Goal: Task Accomplishment & Management: Manage account settings

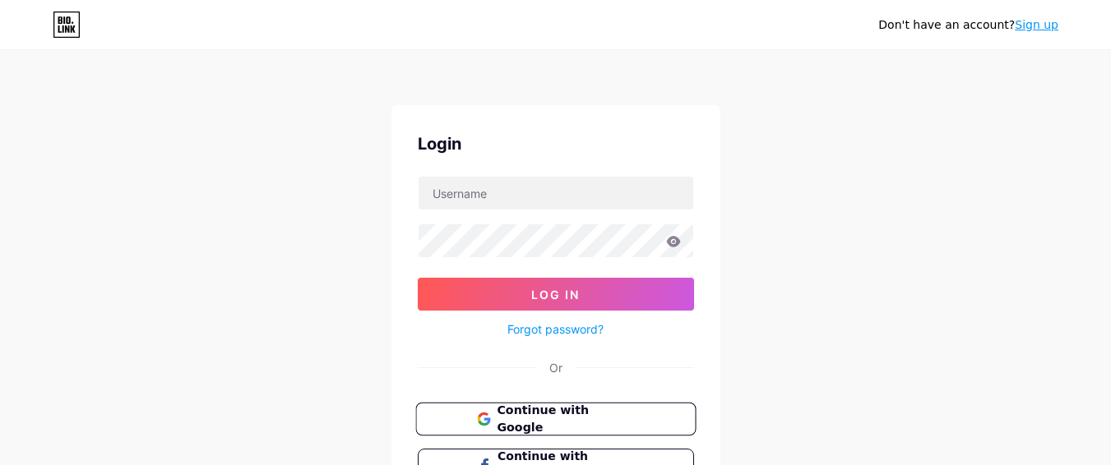
click at [585, 415] on span "Continue with Google" at bounding box center [565, 419] width 137 height 35
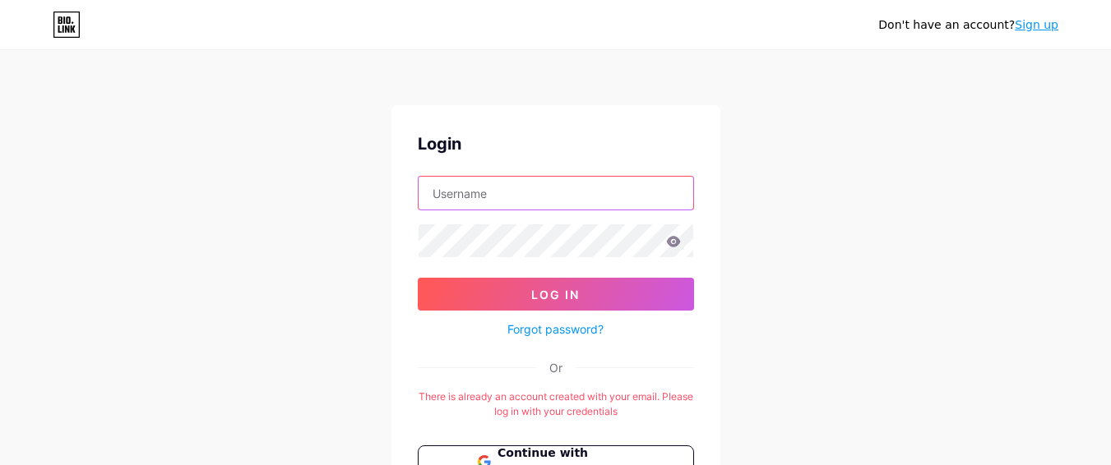
click at [559, 201] on input "text" at bounding box center [556, 193] width 275 height 33
type input "[EMAIL_ADDRESS][DOMAIN_NAME]"
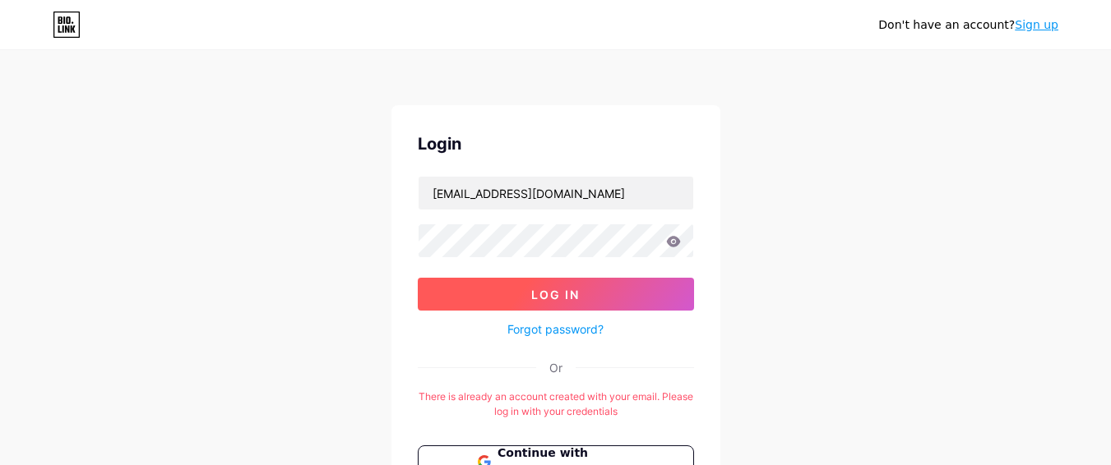
click at [522, 286] on button "Log In" at bounding box center [556, 294] width 276 height 33
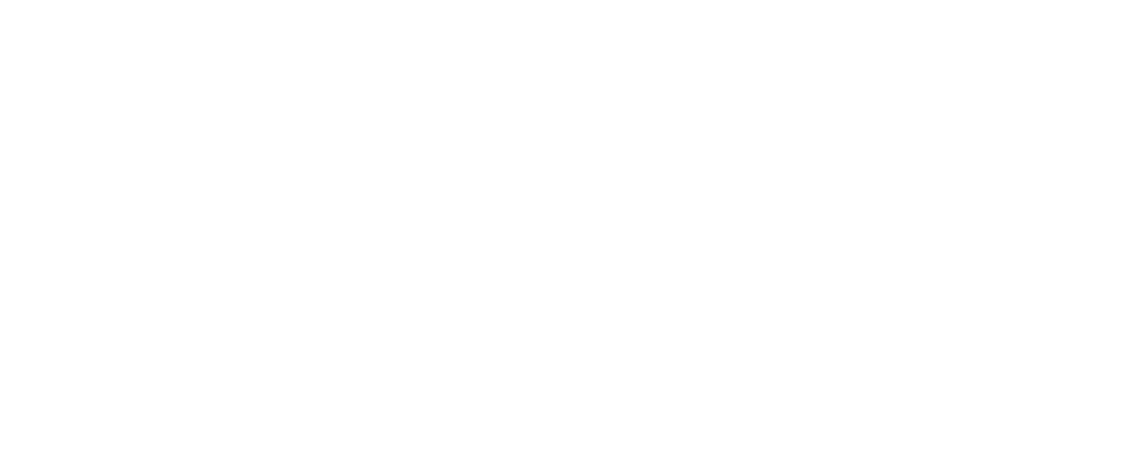
click at [707, 0] on html at bounding box center [561, 0] width 1123 height 0
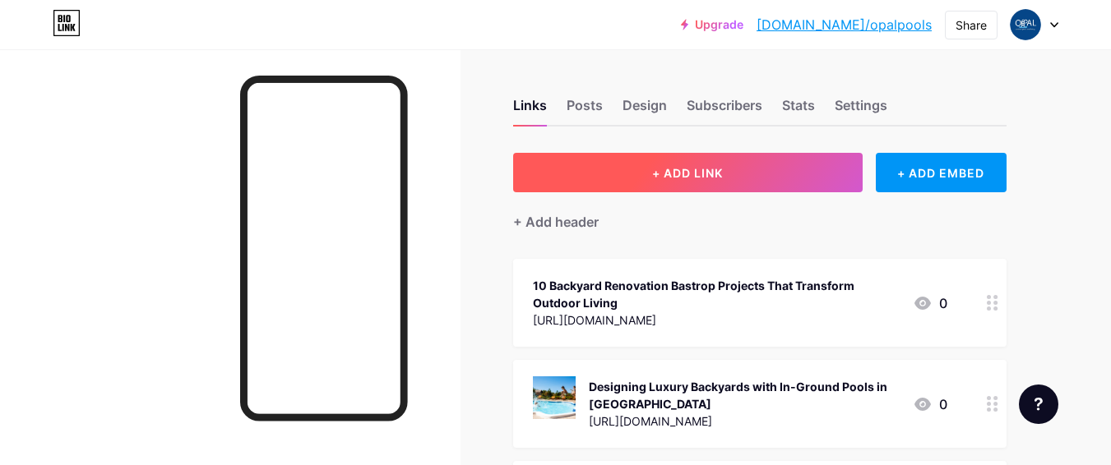
click at [673, 173] on span "+ ADD LINK" at bounding box center [687, 173] width 71 height 14
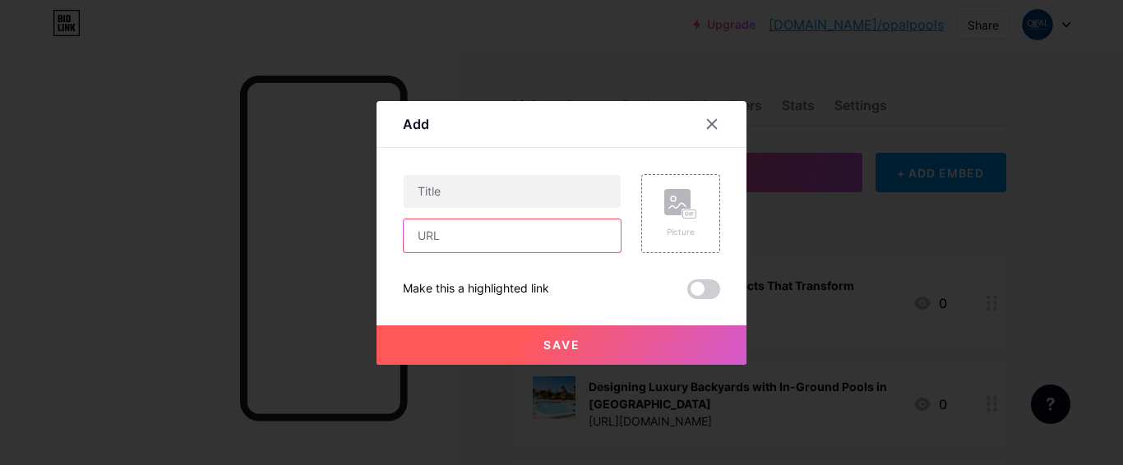
click at [496, 236] on input "text" at bounding box center [512, 236] width 217 height 33
paste input "[URL][DOMAIN_NAME]"
type input "[URL][DOMAIN_NAME]"
click at [585, 273] on div "[URL][DOMAIN_NAME] Picture Make this a highlighted link Save" at bounding box center [561, 236] width 317 height 125
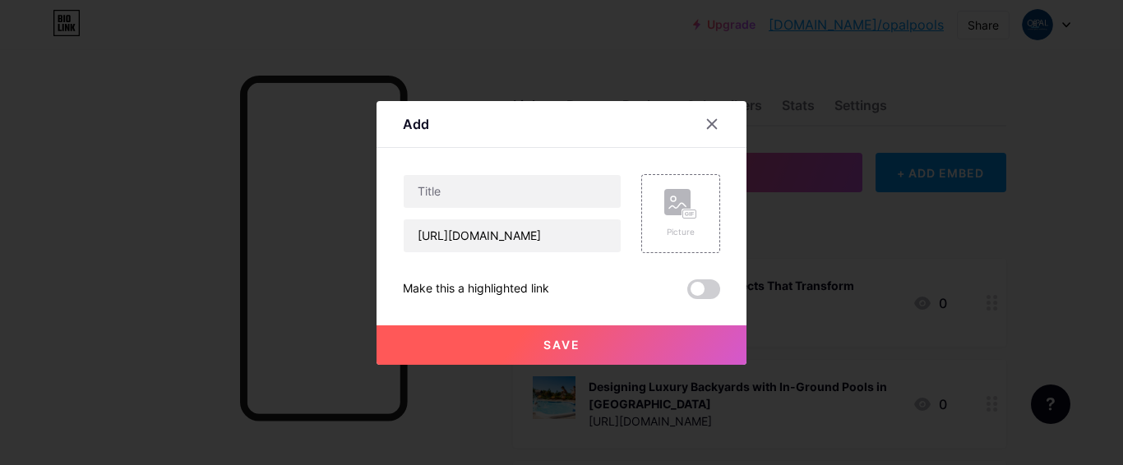
scroll to position [0, 0]
click at [514, 183] on input "text" at bounding box center [512, 191] width 217 height 33
paste input "Why Should You Choose Concrete Pool Construction Brenham for Your Dream Pool"
type input "Why Should You Choose Concrete Pool Construction Brenham for Your Dream Pool"
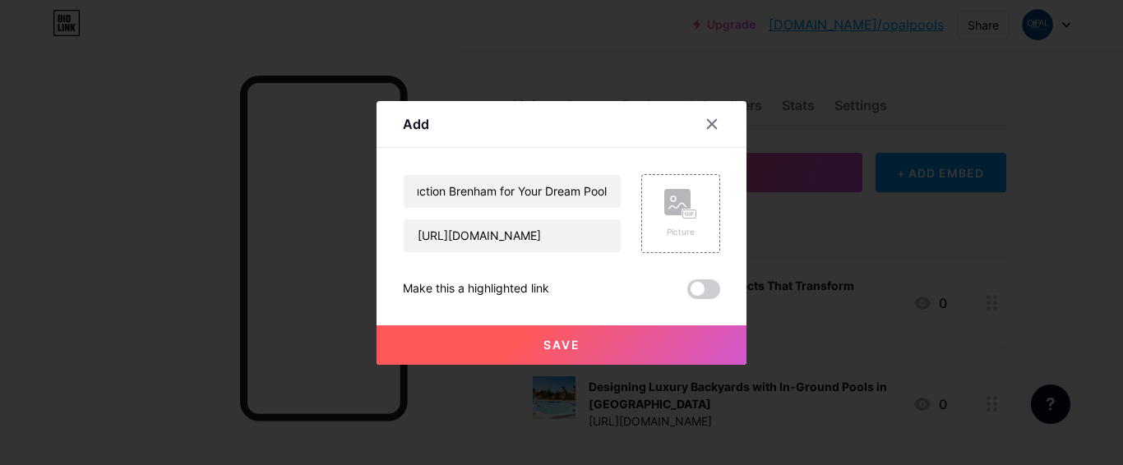
click at [652, 292] on div "Make this a highlighted link" at bounding box center [561, 290] width 317 height 20
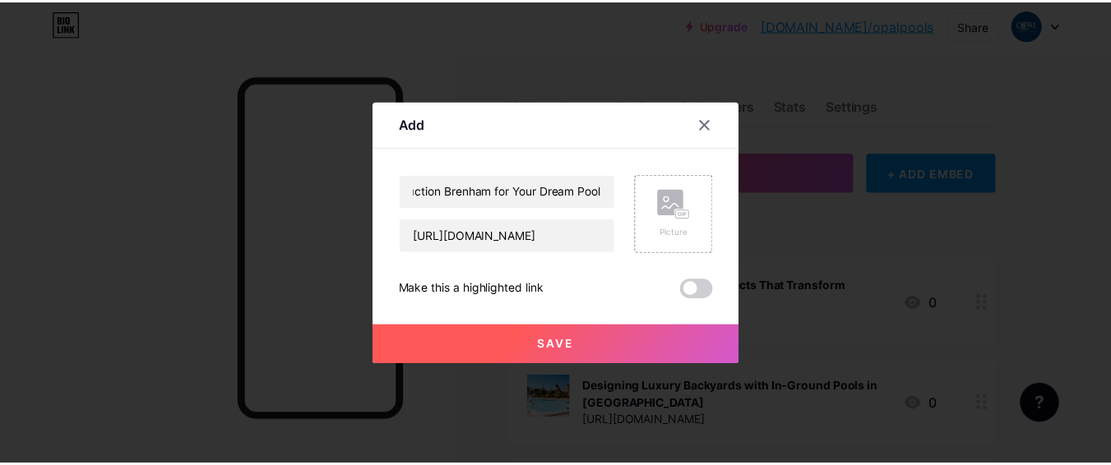
scroll to position [0, 0]
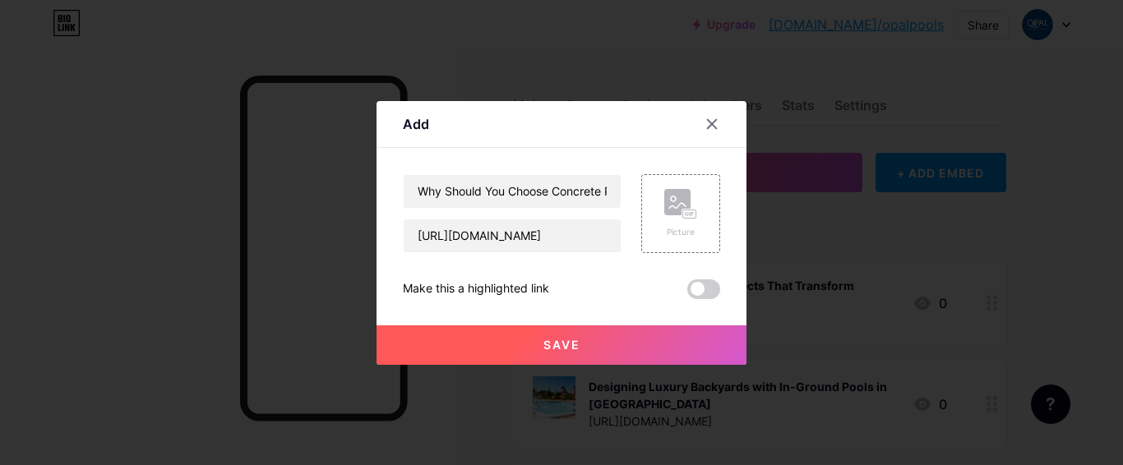
click at [576, 350] on span "Save" at bounding box center [562, 345] width 37 height 14
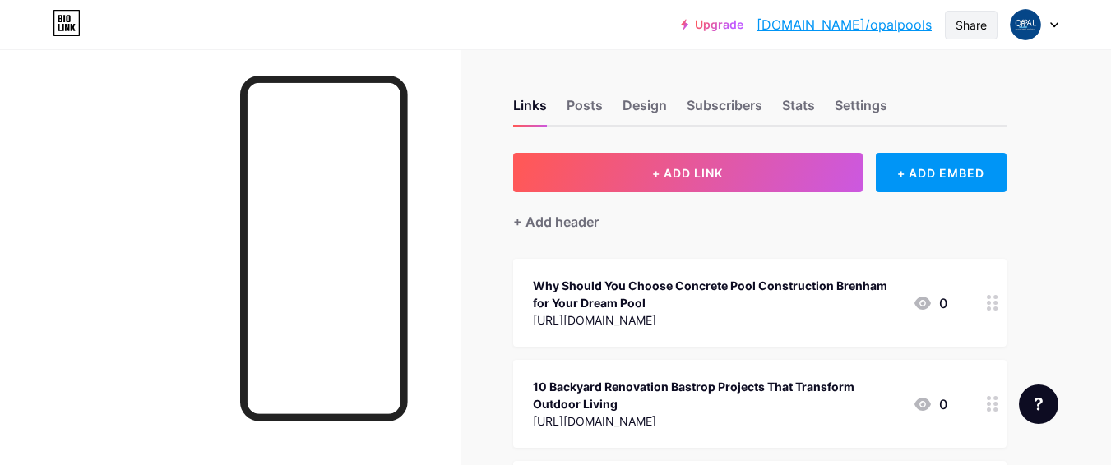
click at [962, 31] on div "Share" at bounding box center [970, 24] width 31 height 17
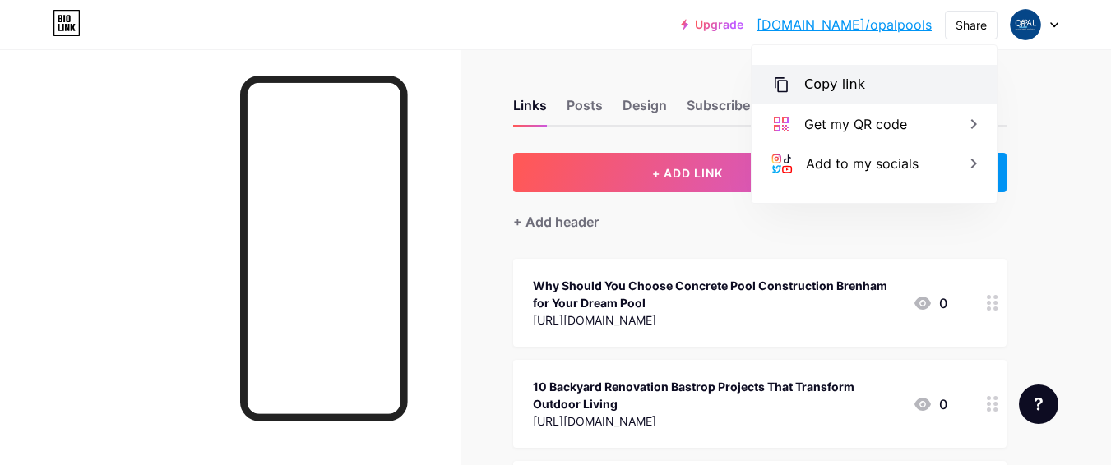
click at [853, 79] on div "Copy link" at bounding box center [834, 85] width 61 height 20
